Goal: Feedback & Contribution: Contribute content

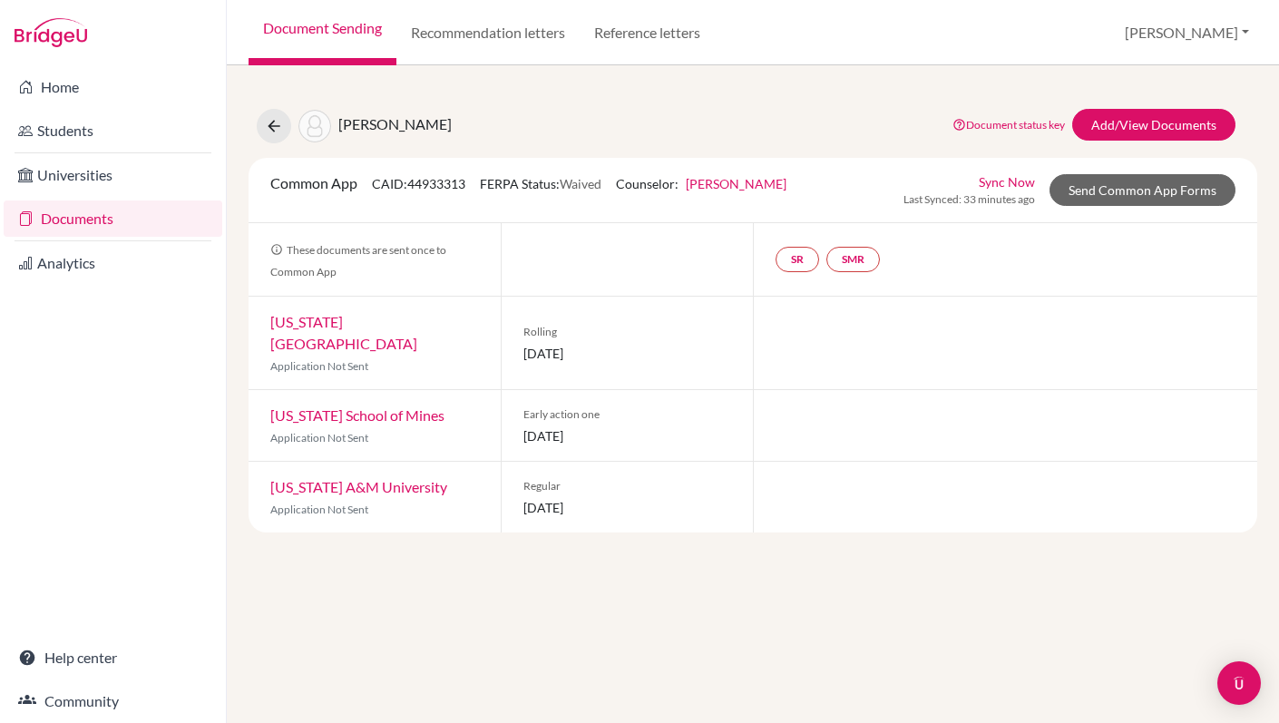
click at [785, 182] on link "[PERSON_NAME]" at bounding box center [736, 183] width 101 height 15
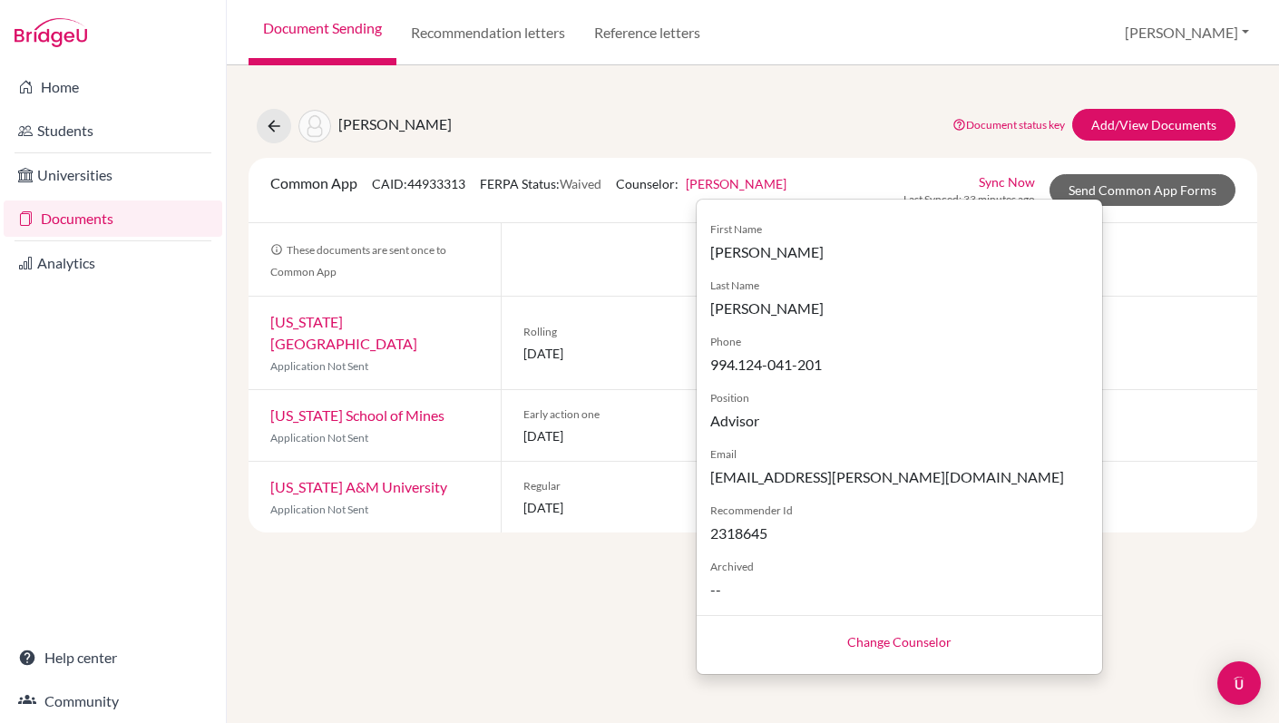
click at [885, 130] on div "[PERSON_NAME] Document status key TR Requirement. Document not uploaded yet. TR…" at bounding box center [753, 126] width 1036 height 34
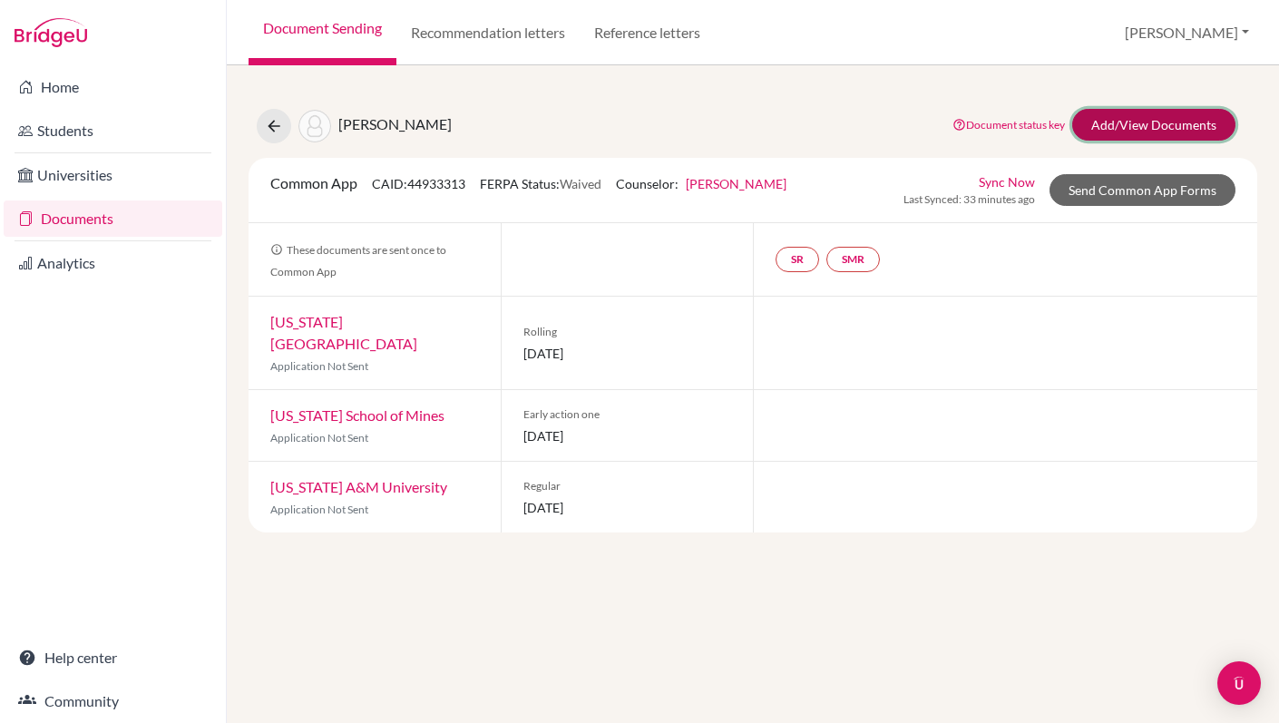
click at [1139, 122] on link "Add/View Documents" at bounding box center [1153, 125] width 163 height 32
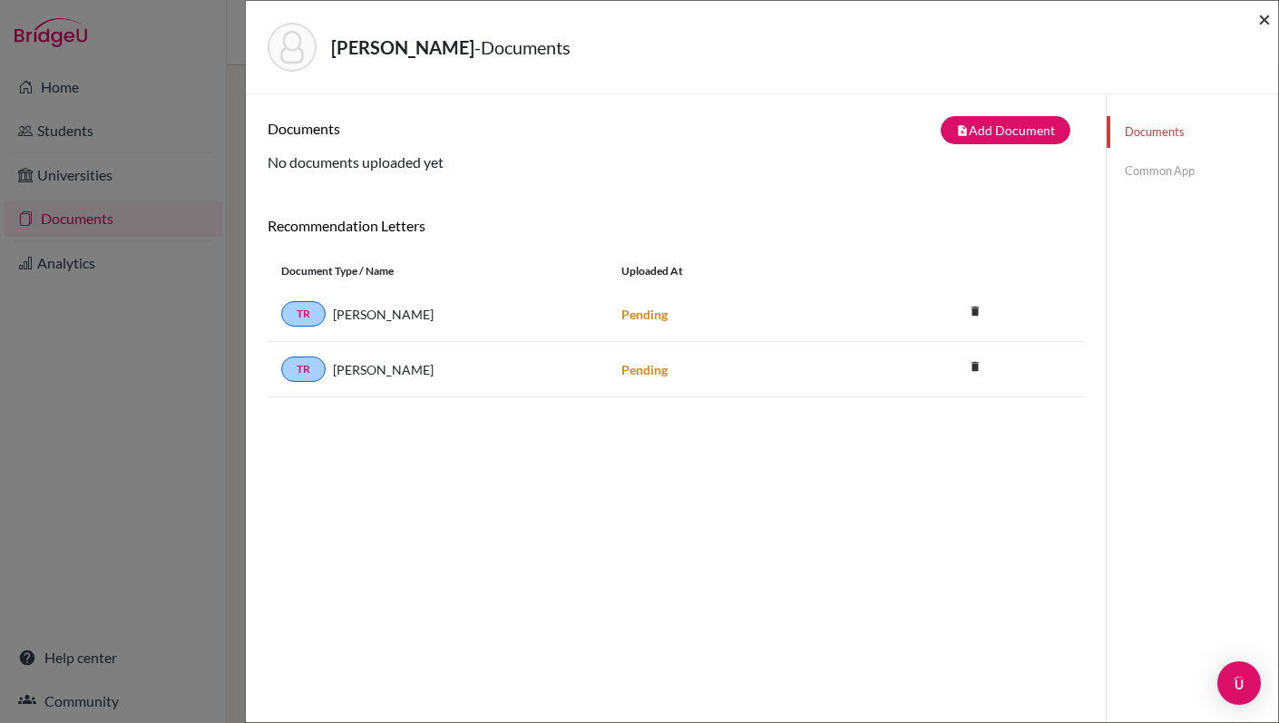
click at [1264, 21] on span "×" at bounding box center [1264, 18] width 13 height 26
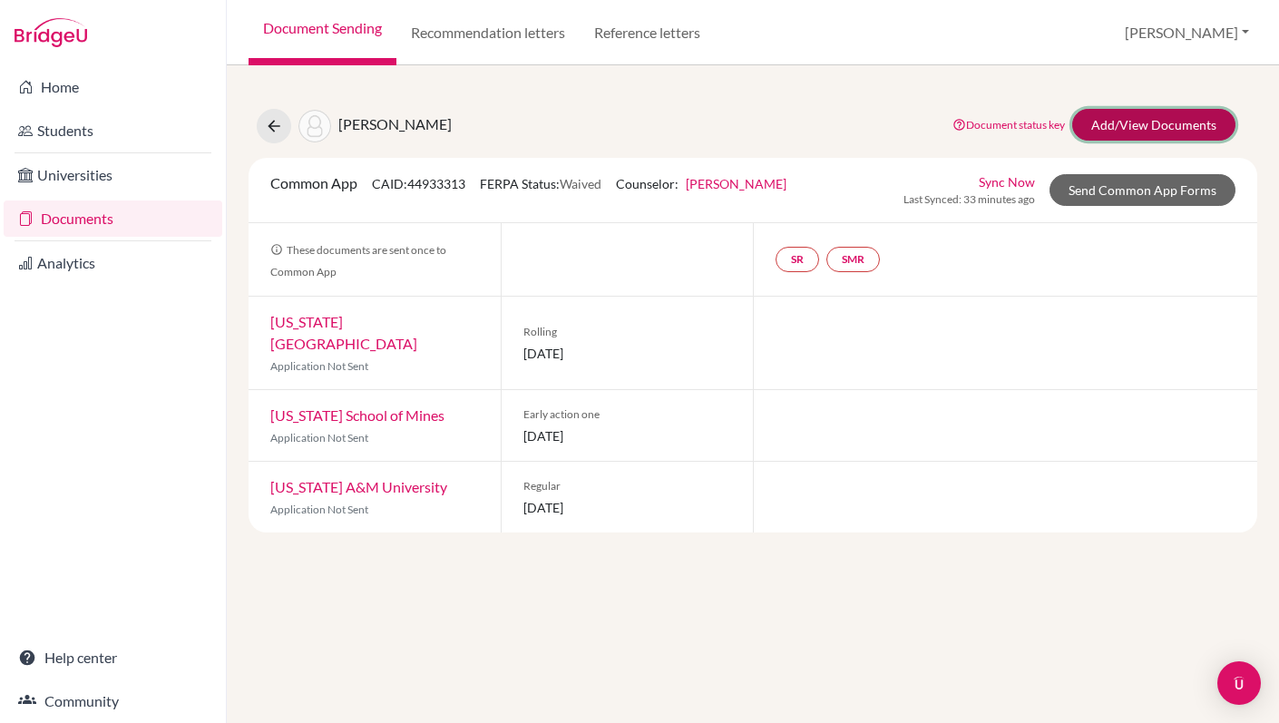
click at [1124, 118] on link "Add/View Documents" at bounding box center [1153, 125] width 163 height 32
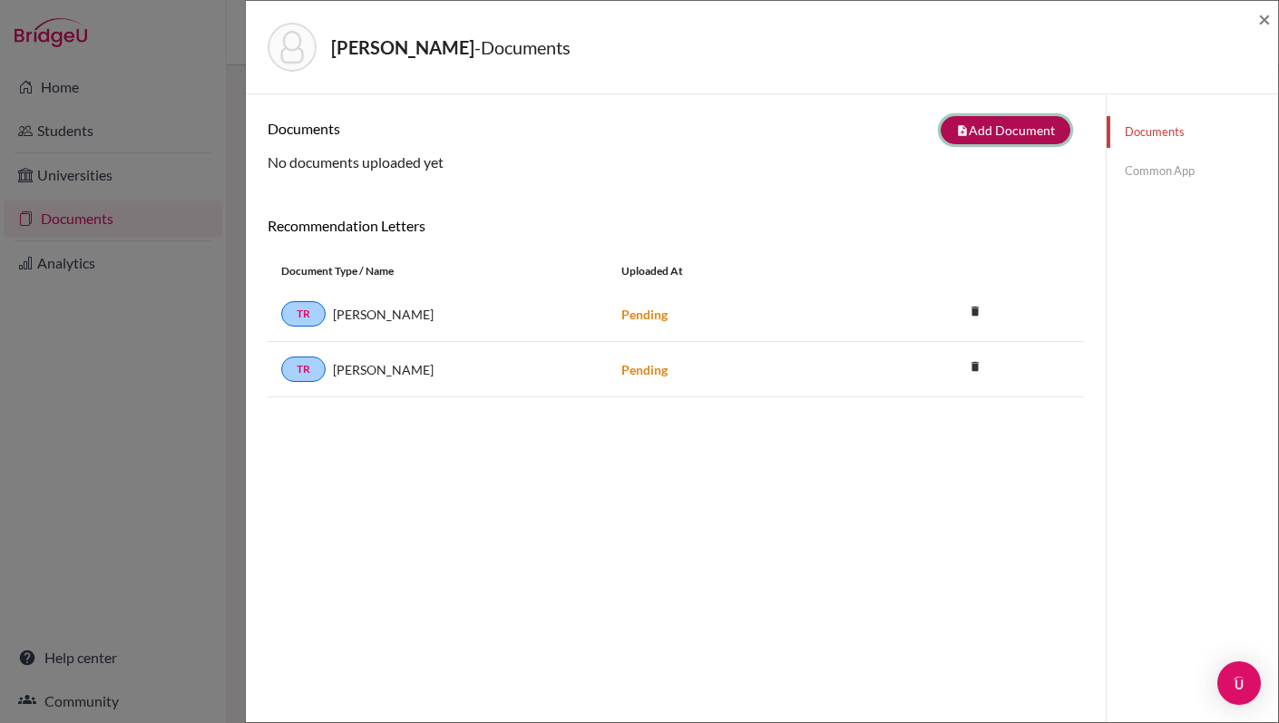
click at [984, 132] on button "note_add Add Document" at bounding box center [1005, 130] width 130 height 28
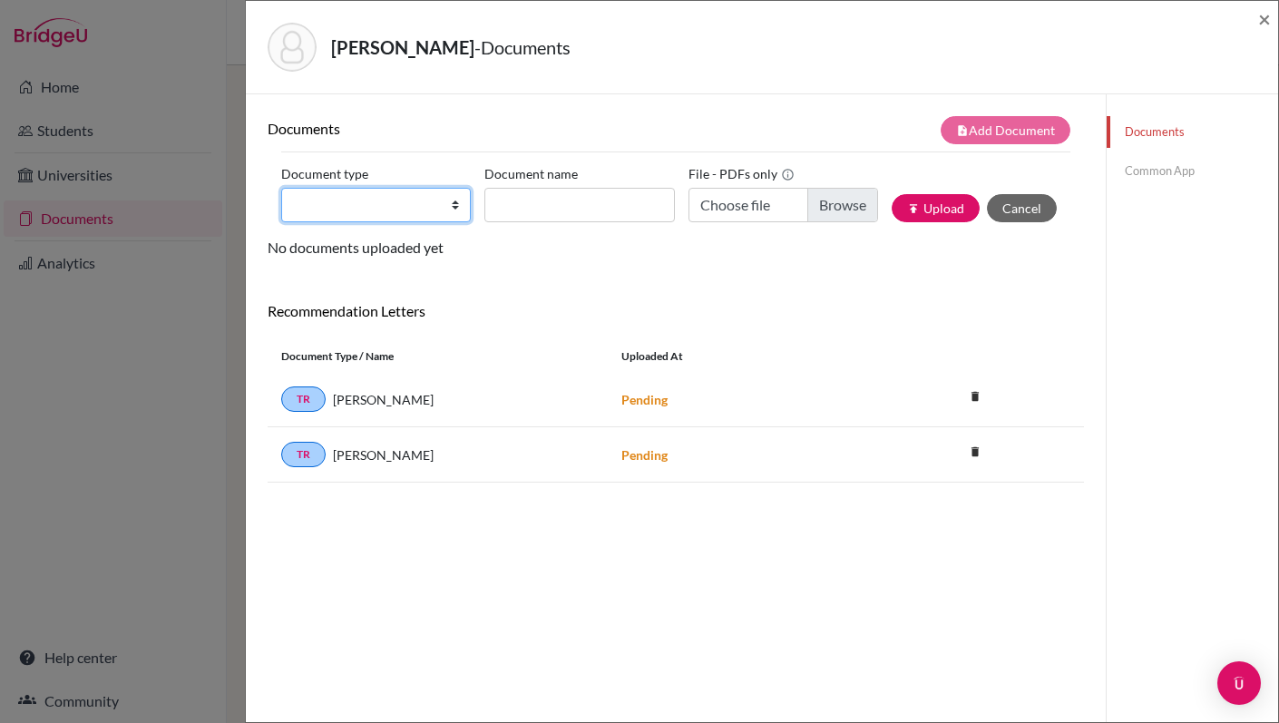
click at [452, 209] on select "Change explanation for Common App reports Counselor recommendation Internationa…" at bounding box center [376, 205] width 190 height 34
select select "2"
click at [281, 188] on select "Change explanation for Common App reports Counselor recommendation Internationa…" at bounding box center [376, 205] width 190 height 34
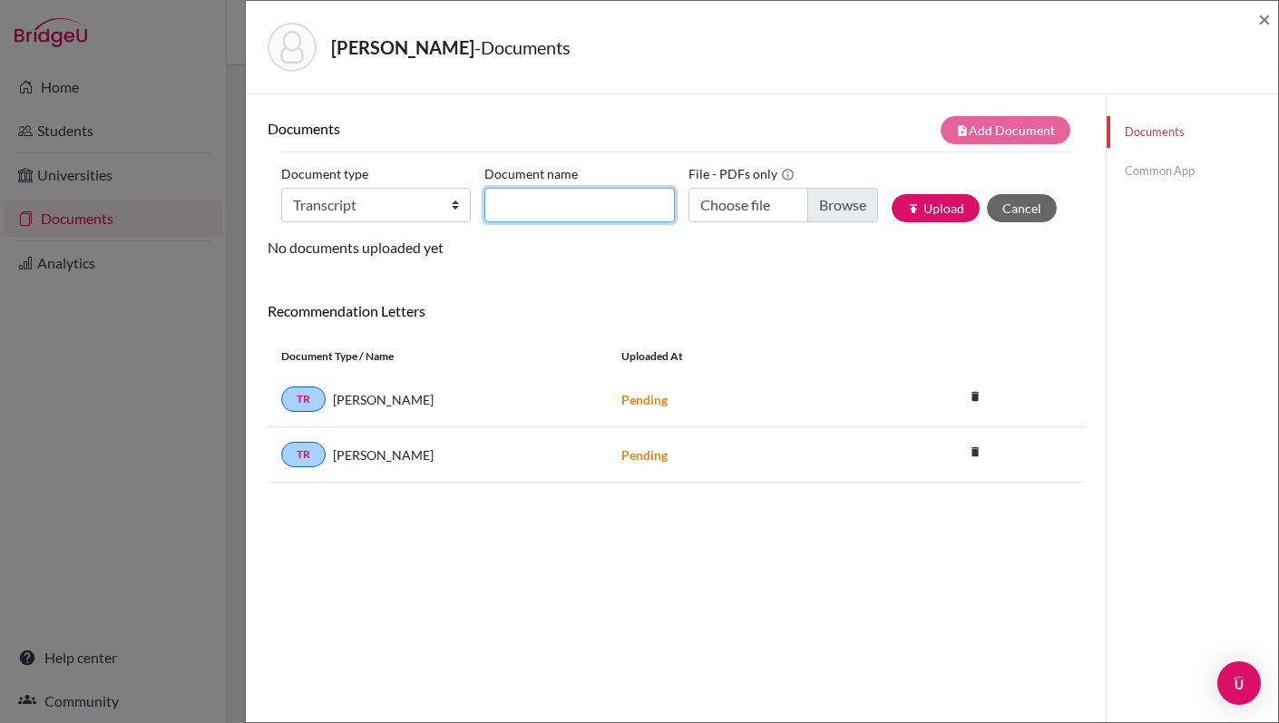
click at [529, 202] on input "Document name" at bounding box center [579, 205] width 190 height 34
type input "Transfer Transcript 9-10"
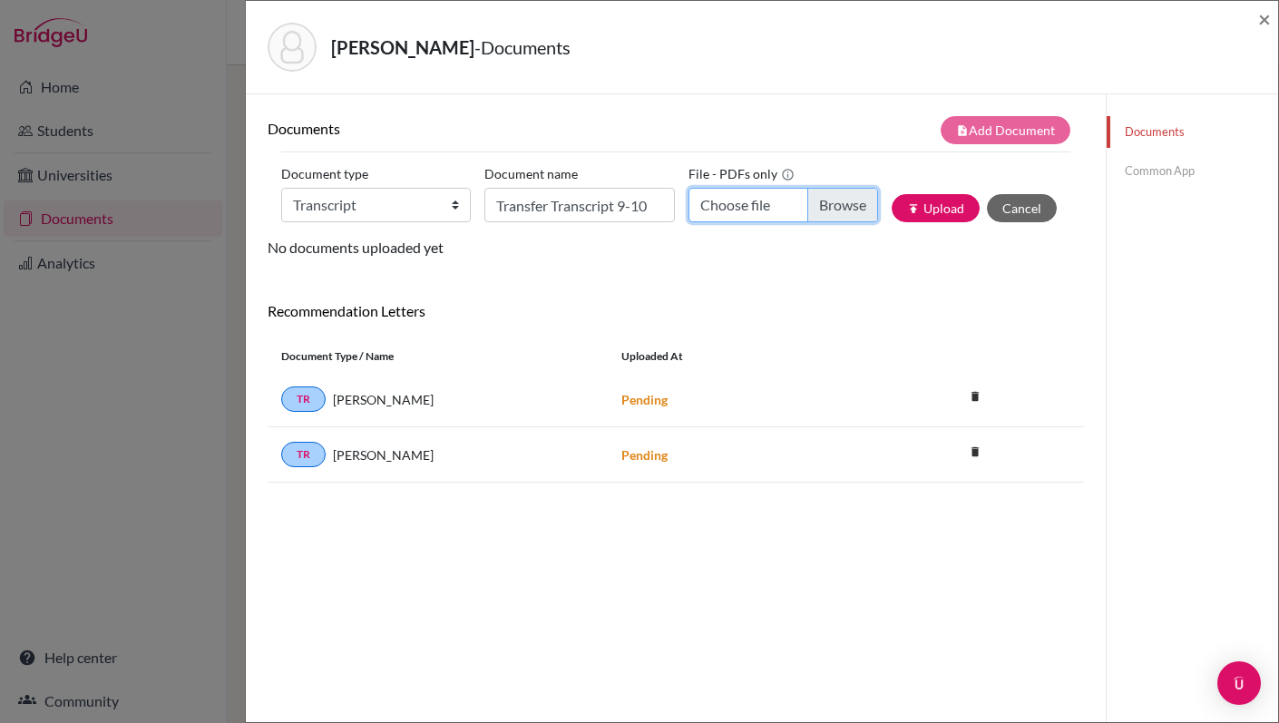
click at [769, 206] on input "Choose file" at bounding box center [783, 205] width 190 height 34
type input "C:\fakepath\Transfer Transcript - [PERSON_NAME].pdf"
click at [932, 213] on button "publish Upload" at bounding box center [936, 208] width 88 height 28
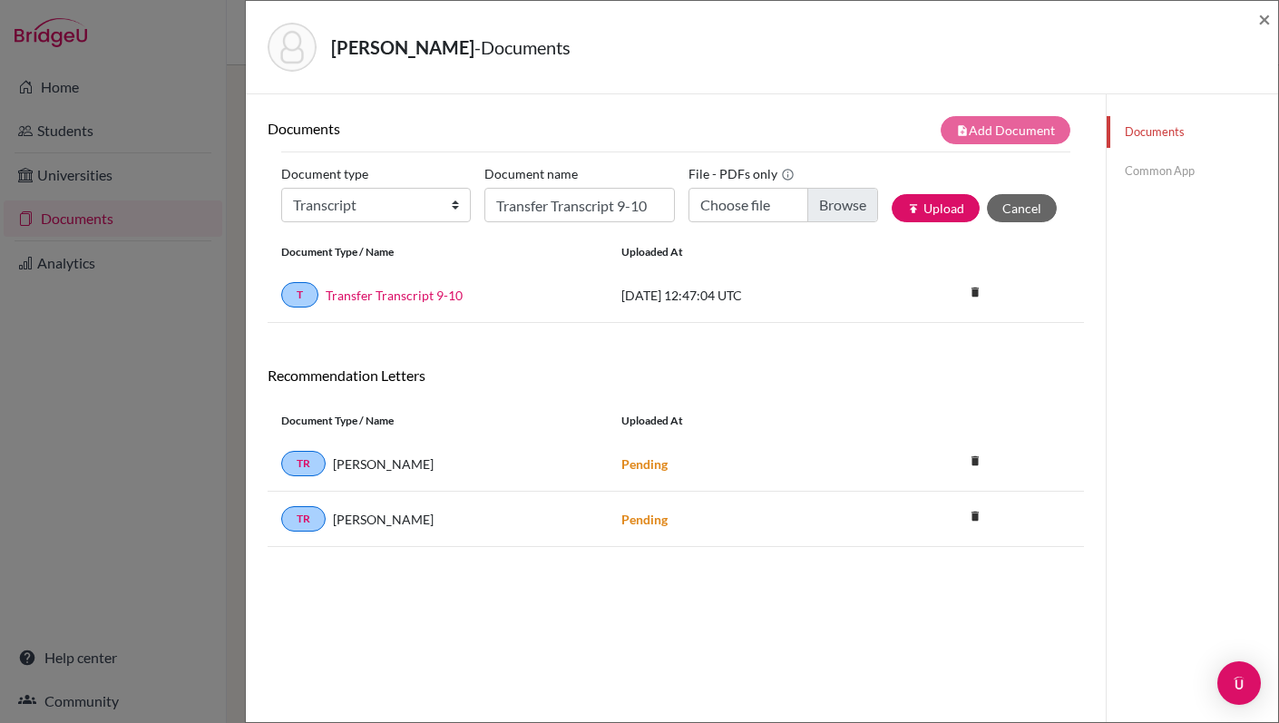
click at [1151, 171] on link "Common App" at bounding box center [1191, 171] width 171 height 32
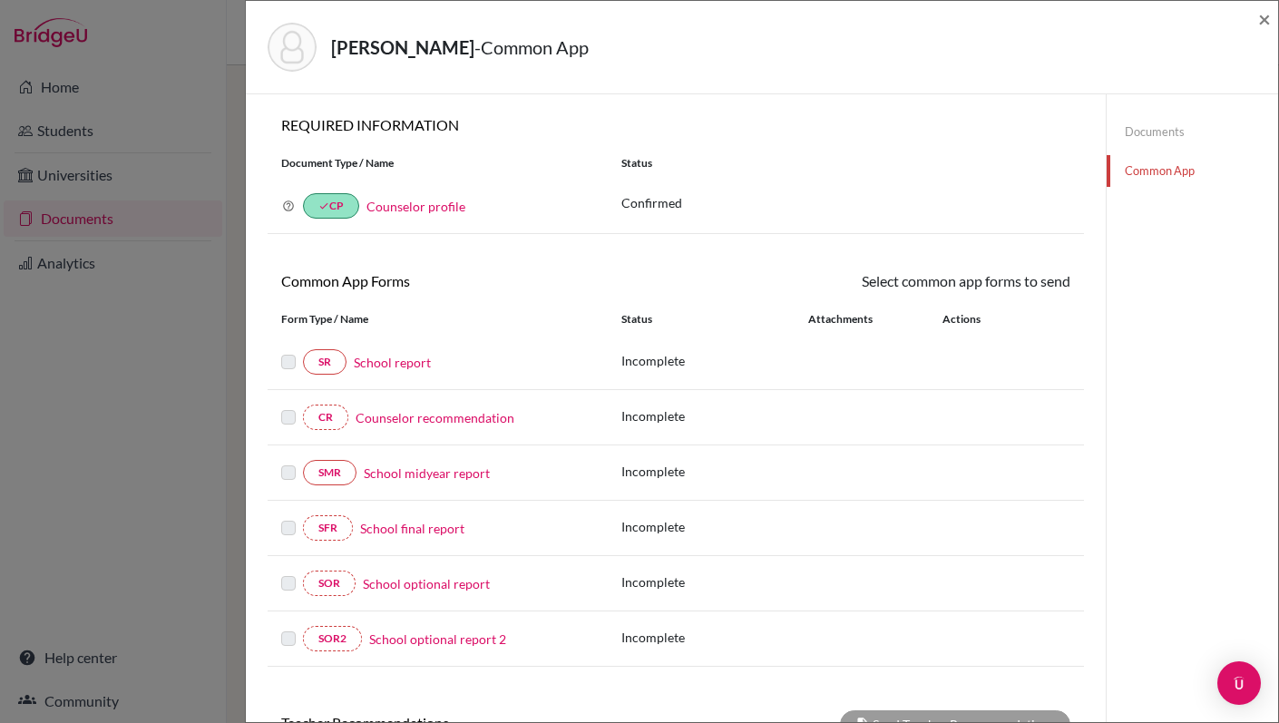
click at [405, 418] on link "Counselor recommendation" at bounding box center [435, 417] width 159 height 19
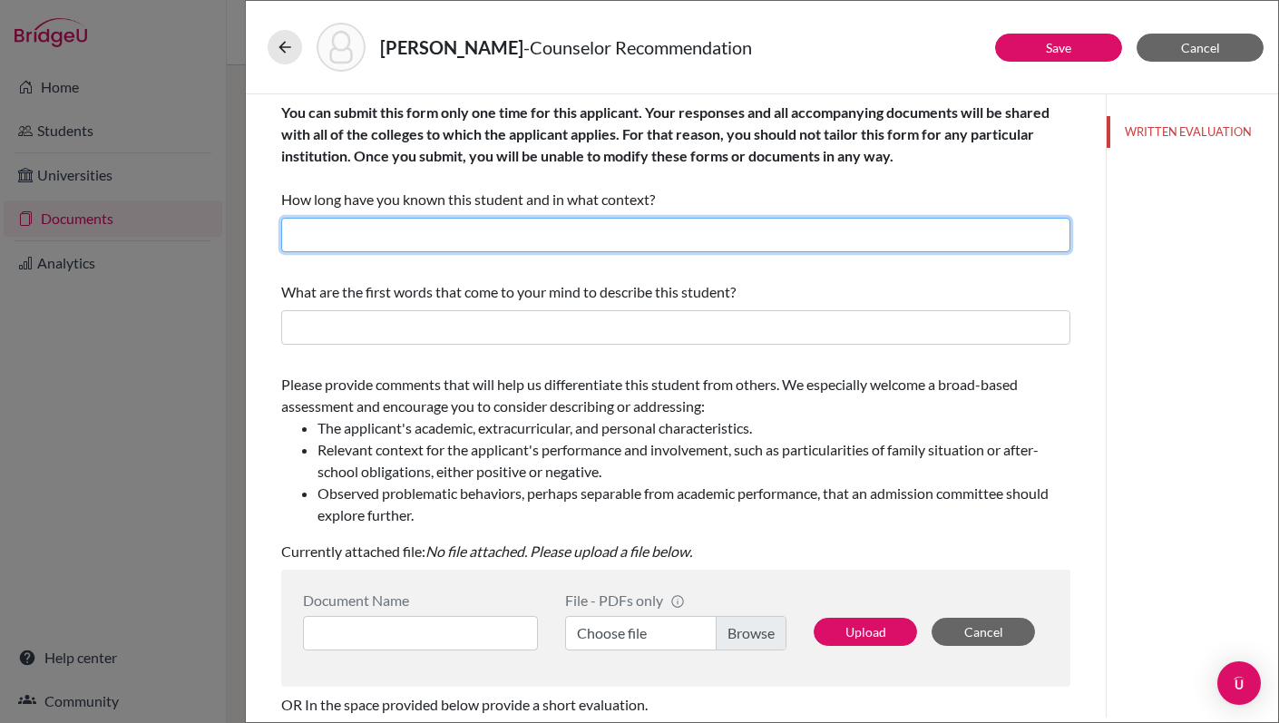
click at [512, 234] on input "text" at bounding box center [675, 235] width 789 height 34
type input "H"
type input "s"
type input "Since [DATE] when he started at [GEOGRAPHIC_DATA]"
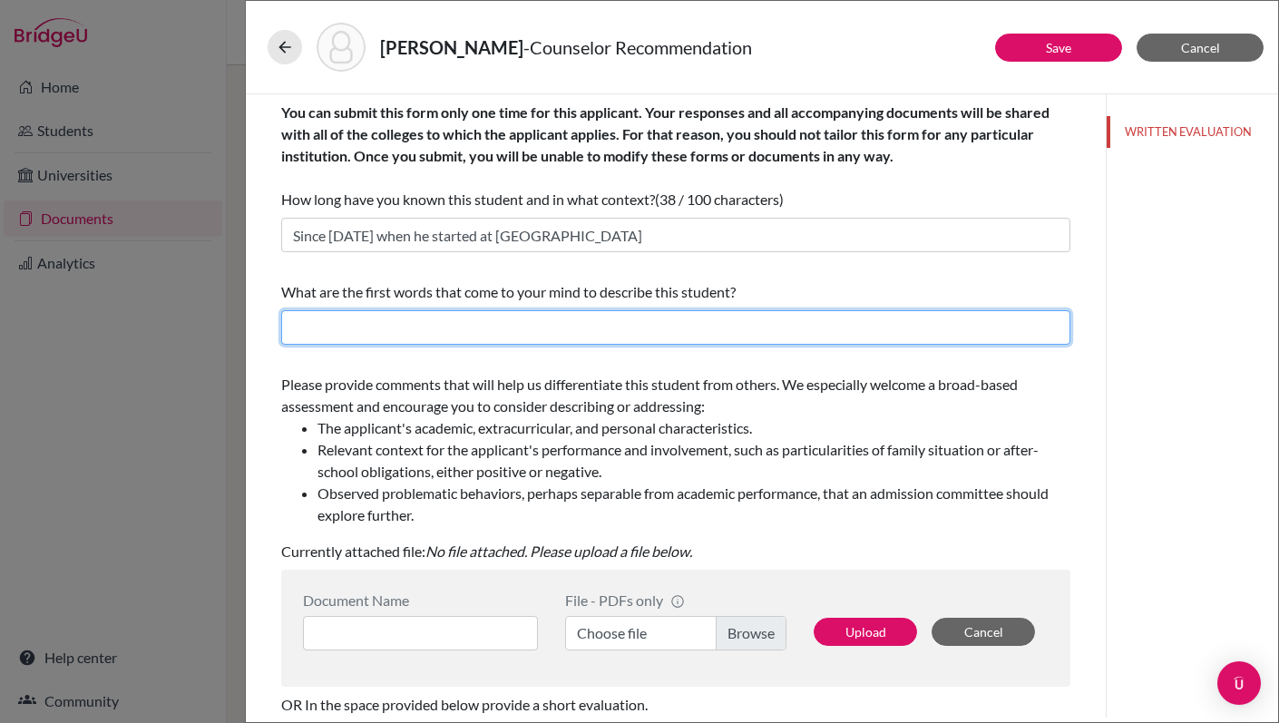
click at [525, 325] on input "text" at bounding box center [675, 327] width 789 height 34
type input "Determined and focused"
